Goal: Task Accomplishment & Management: Manage account settings

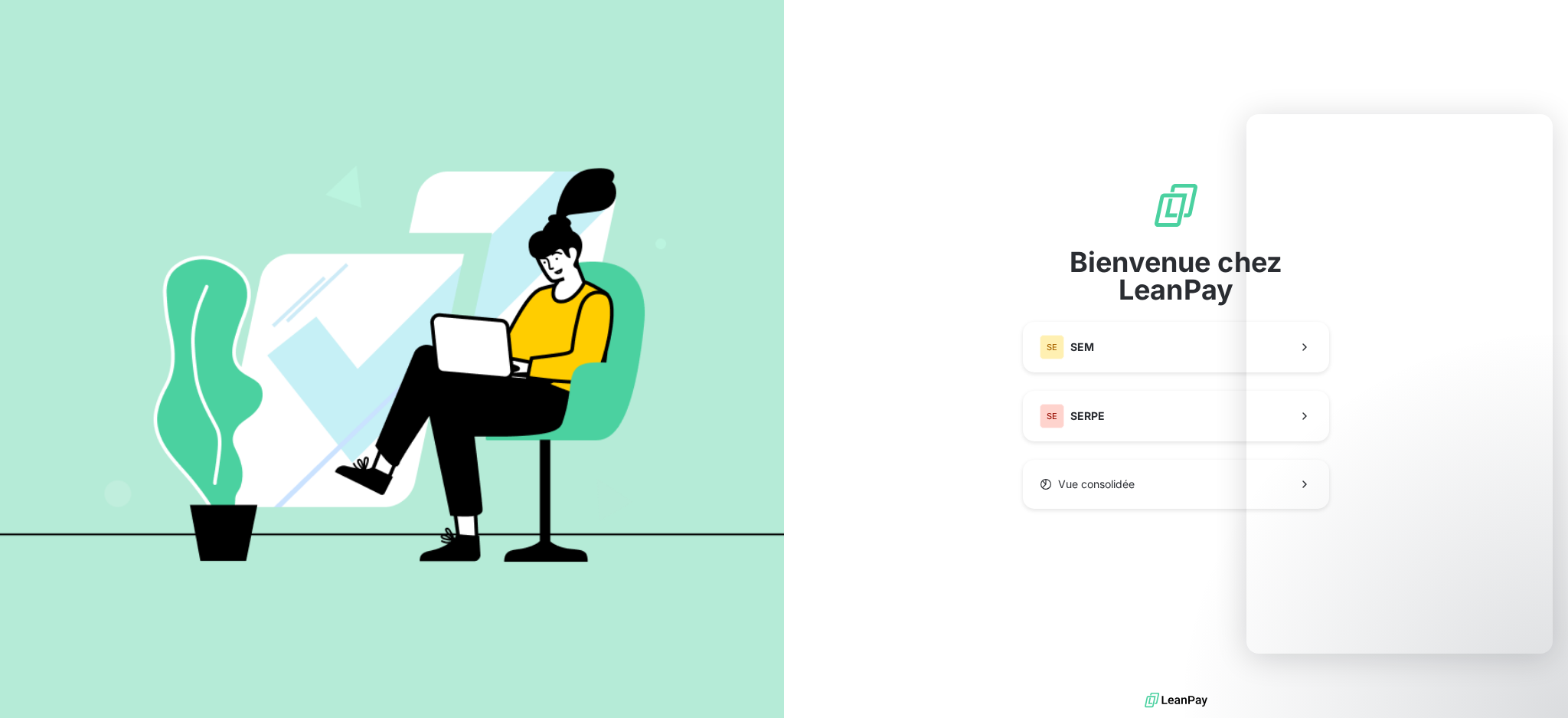
click at [1061, 655] on div "Bienvenue chez LeanPay SE SEM SE SERPE Vue consolidée" at bounding box center [1175, 344] width 306 height 688
click at [1105, 422] on button "SE SERPE" at bounding box center [1175, 415] width 306 height 51
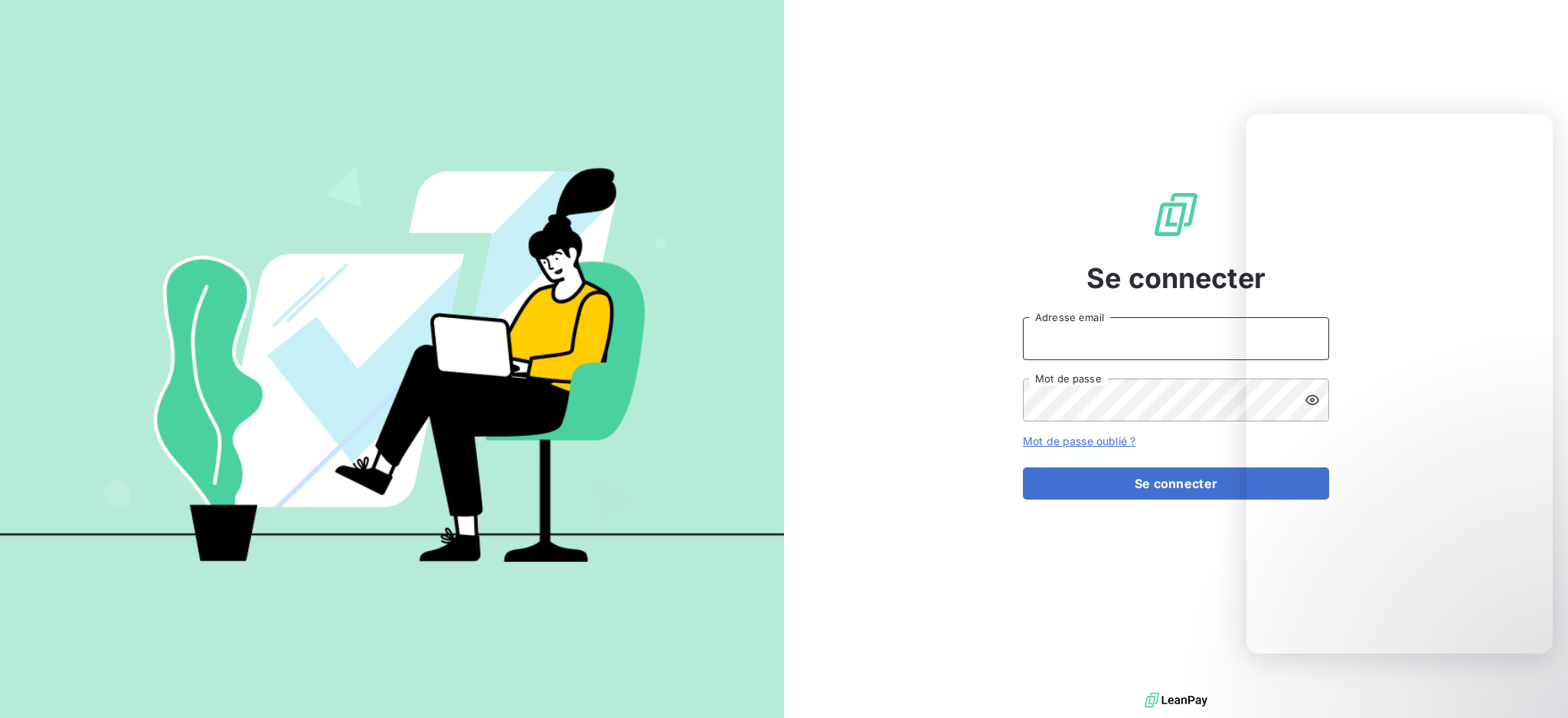
type input "[EMAIL_ADDRESS][DOMAIN_NAME]"
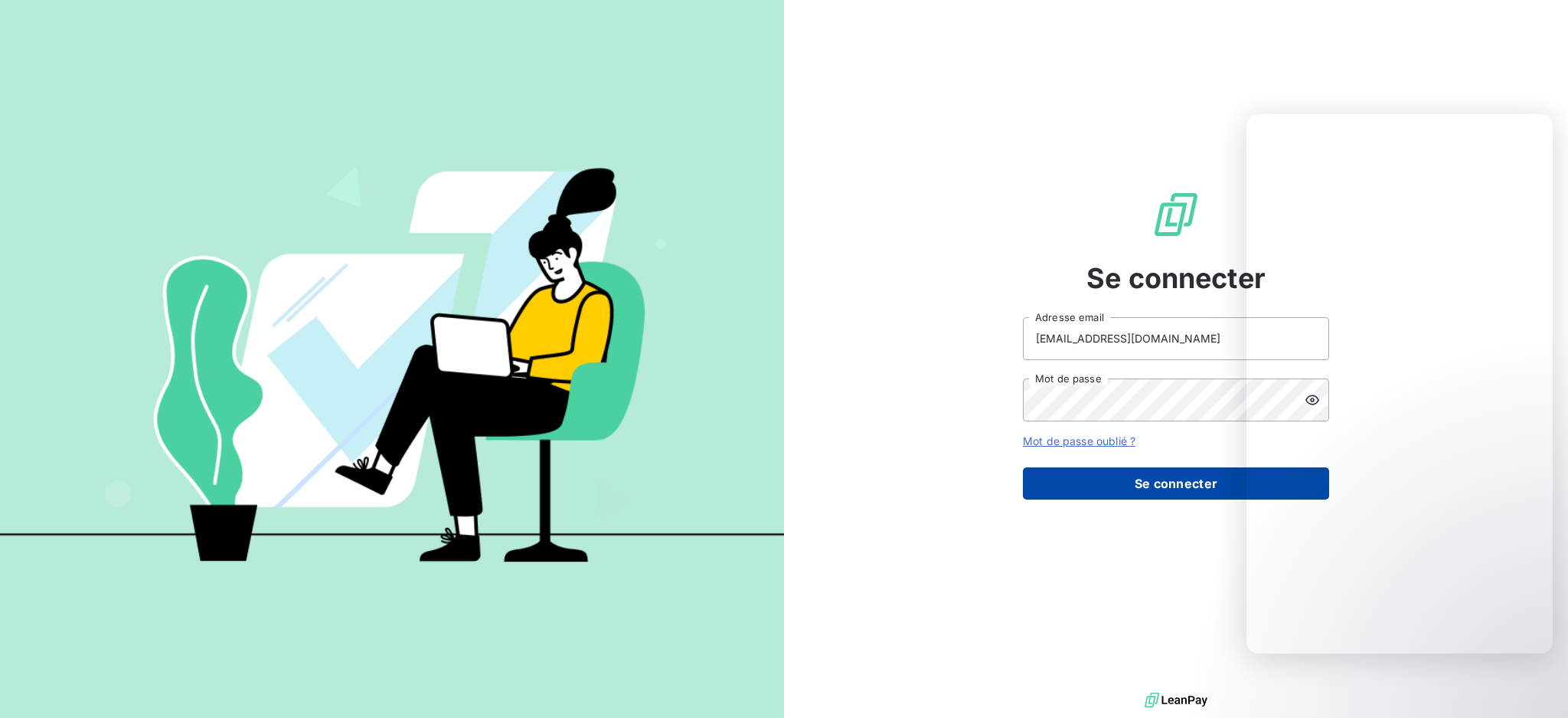
click at [1113, 486] on button "Se connecter" at bounding box center [1175, 483] width 306 height 32
